Goal: Task Accomplishment & Management: Complete application form

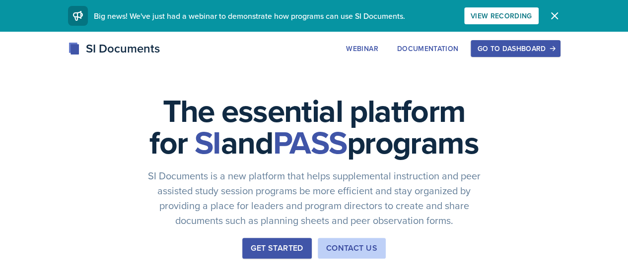
click at [553, 49] on div "Go to Dashboard" at bounding box center [515, 49] width 76 height 8
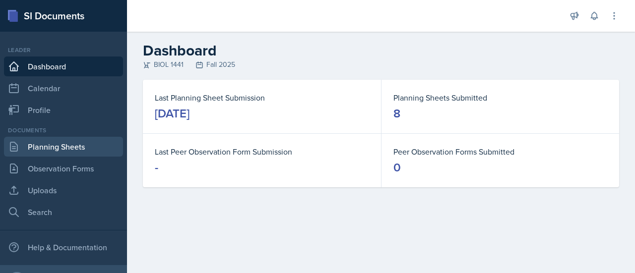
click at [73, 145] on link "Planning Sheets" at bounding box center [63, 147] width 119 height 20
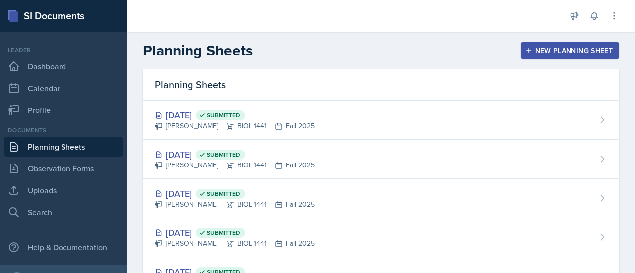
click at [566, 57] on button "New Planning Sheet" at bounding box center [570, 50] width 98 height 17
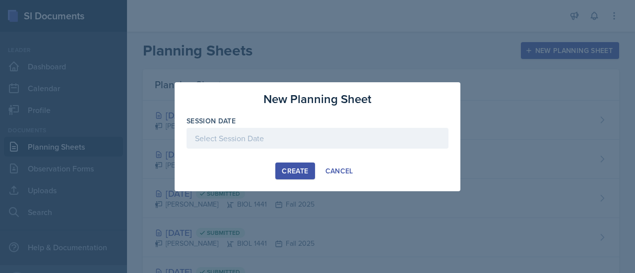
click at [264, 133] on div at bounding box center [318, 138] width 262 height 21
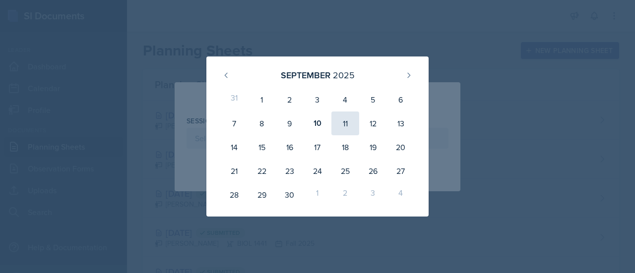
click at [355, 126] on div "11" at bounding box center [345, 124] width 28 height 24
type input "[DATE]"
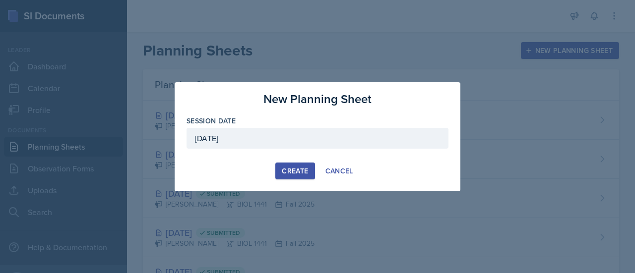
click at [297, 177] on button "Create" at bounding box center [294, 171] width 39 height 17
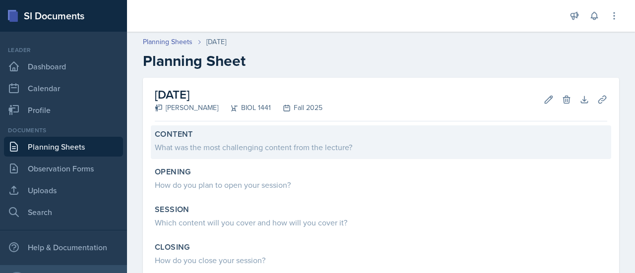
click at [255, 150] on div "What was the most challenging content from the lecture?" at bounding box center [381, 147] width 452 height 12
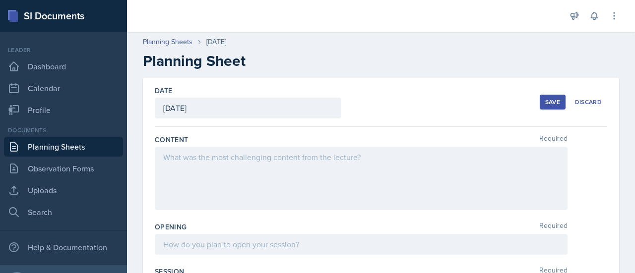
click at [211, 166] on div at bounding box center [361, 179] width 413 height 64
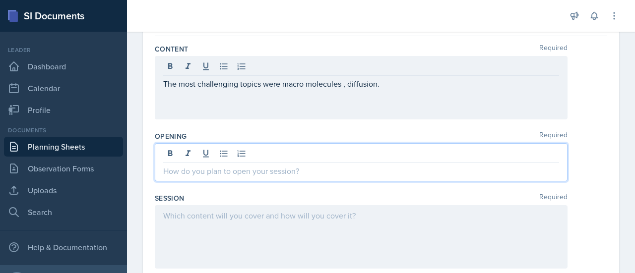
scroll to position [108, 0]
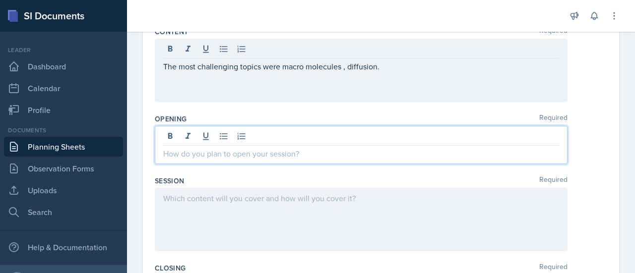
click at [223, 152] on p at bounding box center [361, 154] width 396 height 12
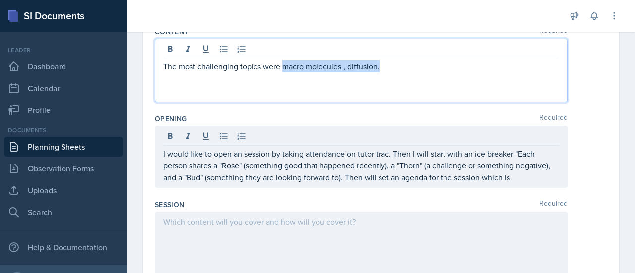
drag, startPoint x: 388, startPoint y: 48, endPoint x: 283, endPoint y: 61, distance: 106.5
click at [283, 61] on p "The most challenging topics were macro molecules , diffusion." at bounding box center [361, 67] width 396 height 12
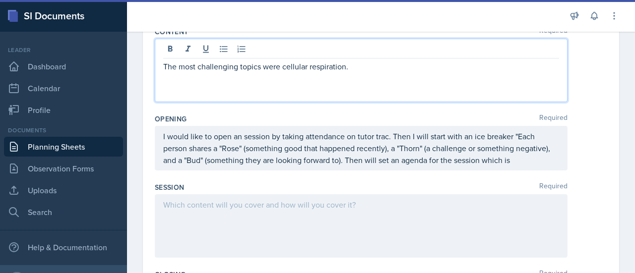
click at [551, 161] on p "I would like to open an session by taking attendance on tutor trac. Then I will…" at bounding box center [361, 148] width 396 height 36
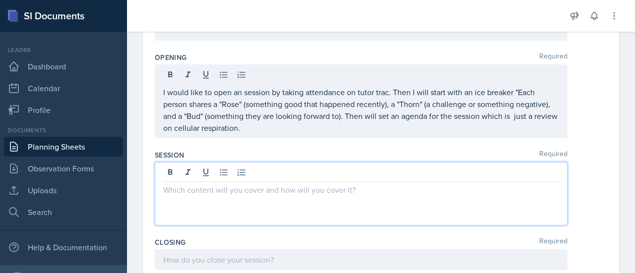
click at [326, 186] on p at bounding box center [361, 190] width 396 height 12
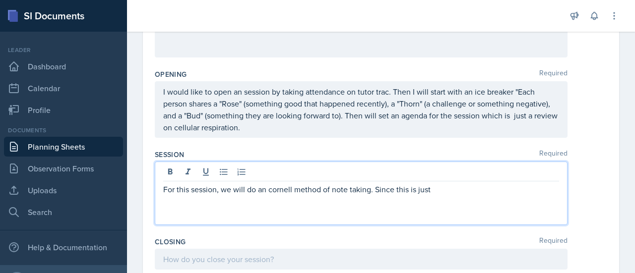
click at [397, 190] on p "For this session, we will do an cornell method of note taking. Since this is ju…" at bounding box center [361, 190] width 396 height 12
click at [446, 187] on p "For this session, we will do an cornell method of note taking. Since,this is ju…" at bounding box center [361, 190] width 396 height 12
click at [396, 192] on p "For this session, we will do an cornell method of note taking. Since,this is ju…" at bounding box center [361, 190] width 396 height 12
click at [454, 190] on p "For this session, we will do an cornell method of note taking. Since, this is j…" at bounding box center [361, 190] width 396 height 12
click at [519, 191] on p "For this session, we will do an cornell method of note taking. Since, this is j…" at bounding box center [361, 196] width 396 height 24
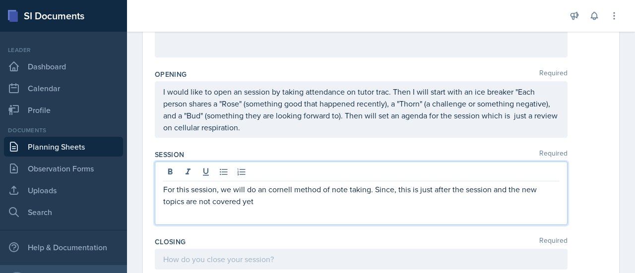
click at [357, 188] on p "For this session, we will do an cornell method of note taking. Since, this is j…" at bounding box center [361, 196] width 396 height 24
click at [278, 206] on p "For this session, we will do an cornell method of note taking. Since, this is j…" at bounding box center [361, 196] width 396 height 24
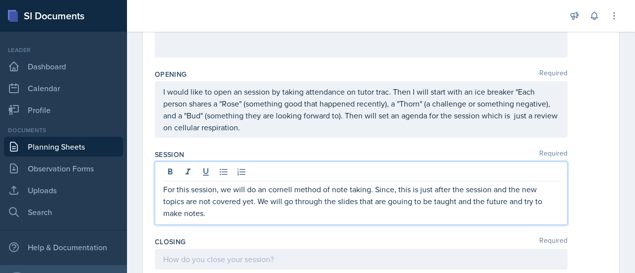
click at [403, 199] on p "For this session, we will do an cornell method of note taking. Since, this is j…" at bounding box center [361, 202] width 396 height 36
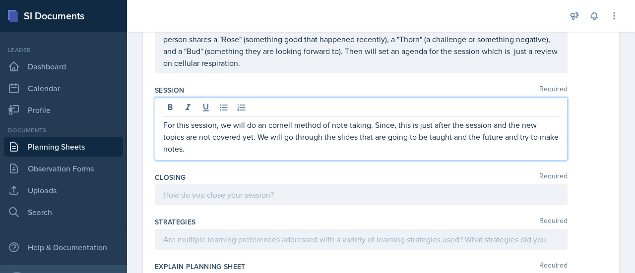
scroll to position [234, 0]
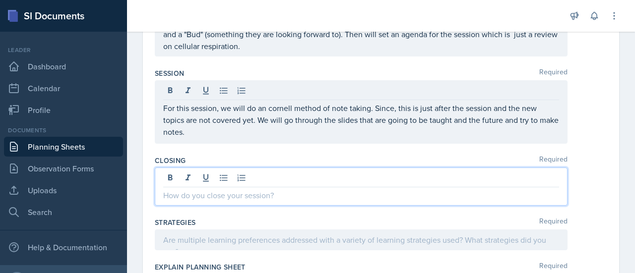
click at [267, 193] on p at bounding box center [361, 196] width 396 height 12
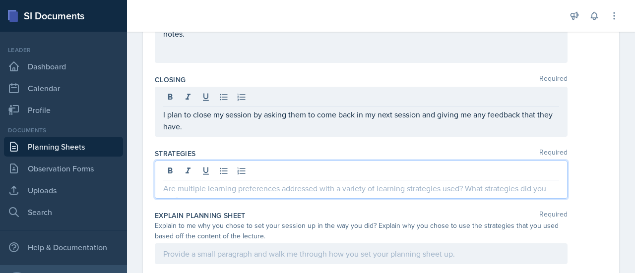
click at [276, 184] on p at bounding box center [361, 189] width 396 height 12
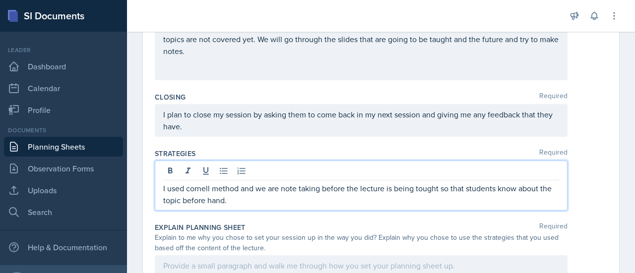
click at [430, 186] on p "I used cornell method and we are note taking before the lecture is being tought…" at bounding box center [361, 195] width 396 height 24
click at [265, 196] on p "I used cornell method and we are note taking before the lecture is being taught…" at bounding box center [361, 195] width 396 height 24
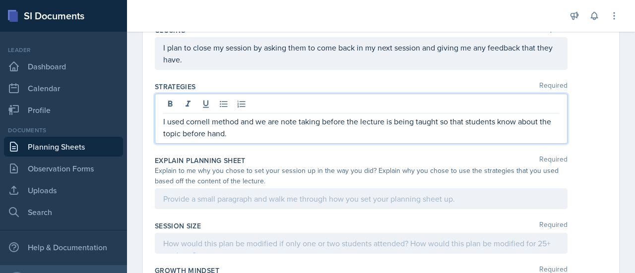
scroll to position [381, 0]
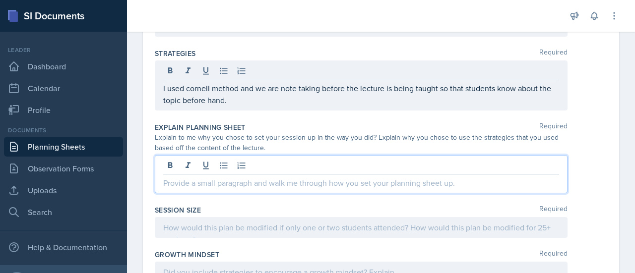
click at [240, 181] on p at bounding box center [361, 183] width 396 height 12
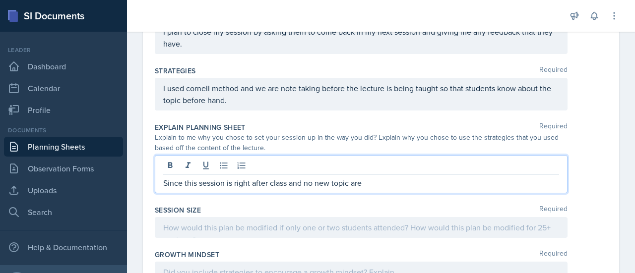
click at [286, 182] on p "Since this session is right after class and no new topic are" at bounding box center [361, 183] width 396 height 12
click at [383, 179] on p "Since this session is right after exam and no new topic are" at bounding box center [361, 183] width 396 height 12
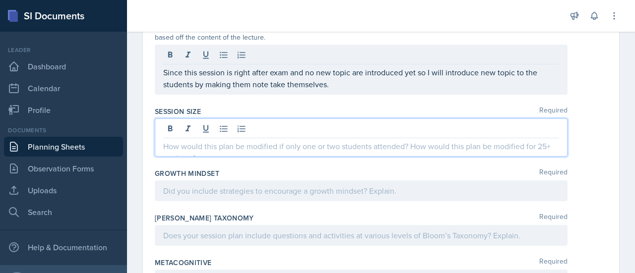
click at [242, 140] on p at bounding box center [361, 146] width 396 height 12
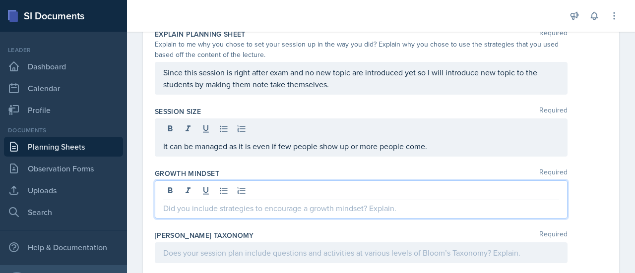
click at [215, 191] on div at bounding box center [361, 200] width 413 height 38
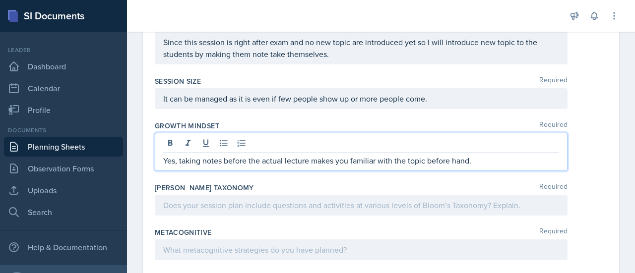
scroll to position [527, 0]
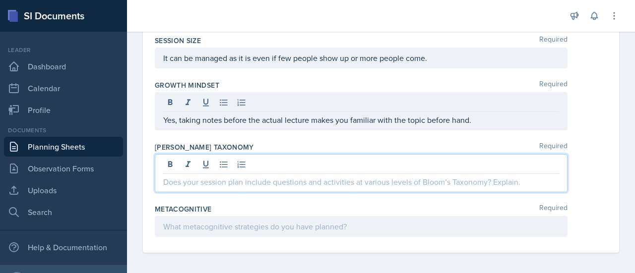
click at [281, 182] on p at bounding box center [361, 182] width 396 height 12
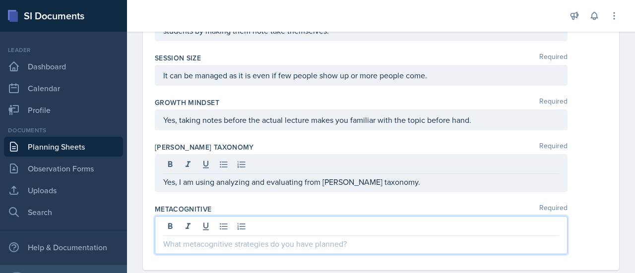
click at [250, 224] on div at bounding box center [361, 235] width 413 height 38
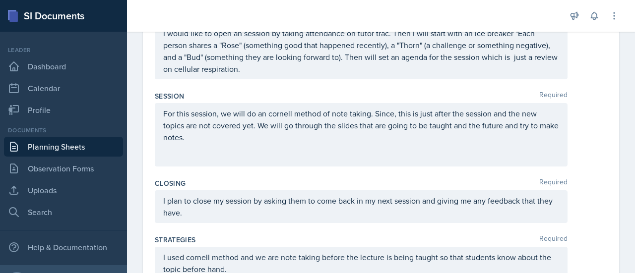
scroll to position [0, 0]
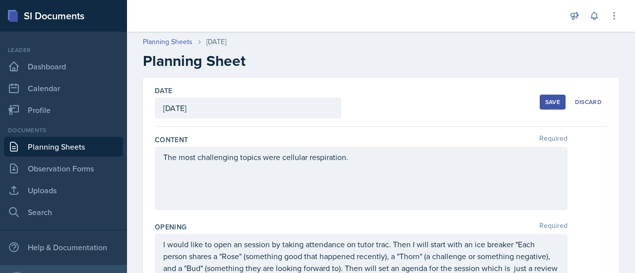
click at [540, 98] on button "Save" at bounding box center [553, 102] width 26 height 15
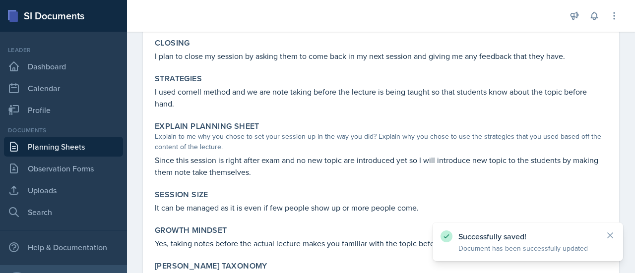
scroll to position [349, 0]
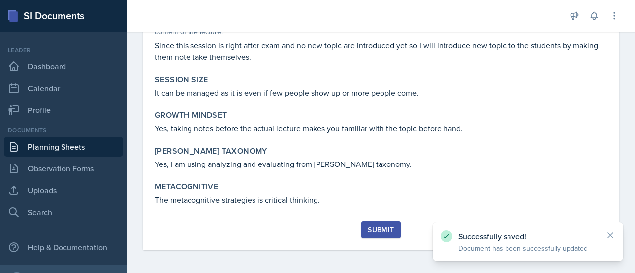
click at [376, 237] on button "Submit" at bounding box center [380, 230] width 39 height 17
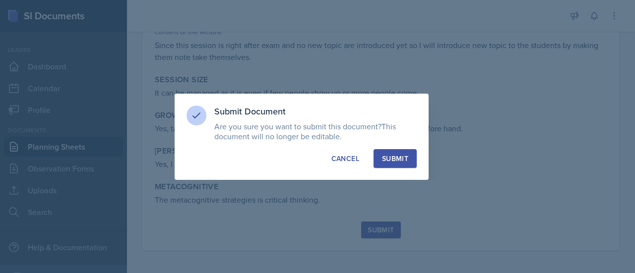
click at [402, 151] on button "Submit" at bounding box center [395, 158] width 43 height 19
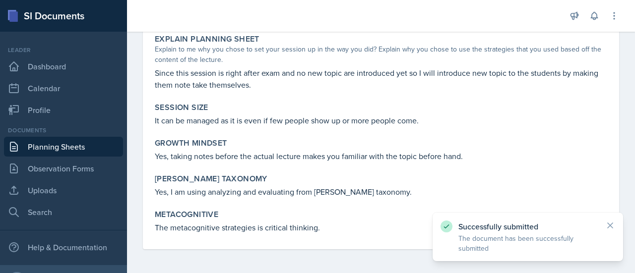
scroll to position [321, 0]
click at [75, 149] on link "Planning Sheets" at bounding box center [63, 147] width 119 height 20
